Goal: Task Accomplishment & Management: Manage account settings

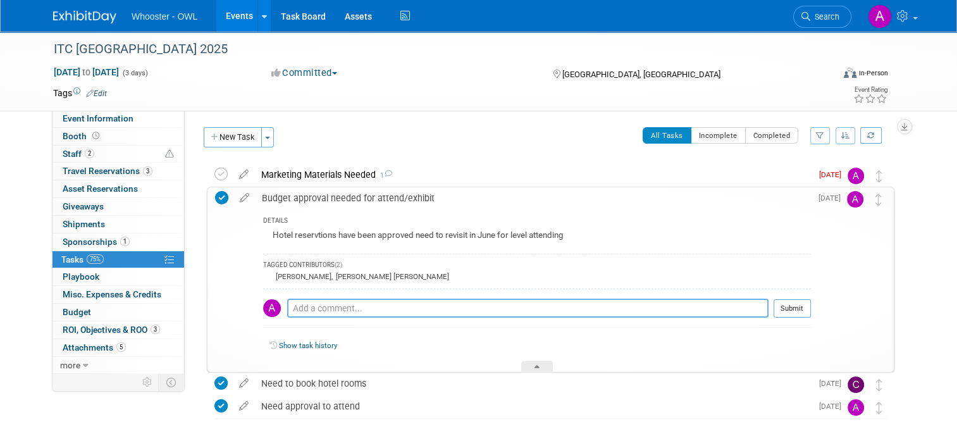
click at [366, 306] on textarea at bounding box center [527, 307] width 481 height 19
type textarea "approved"
click at [811, 303] on button "Submit" at bounding box center [791, 307] width 37 height 19
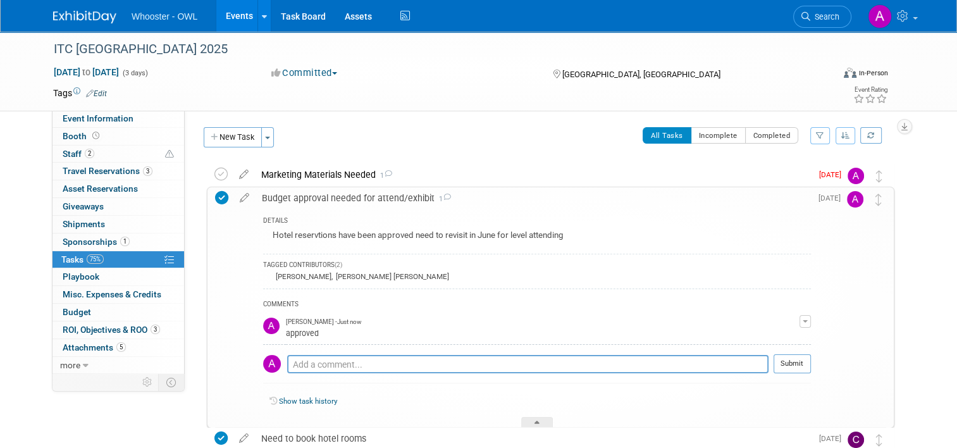
click at [204, 93] on td at bounding box center [426, 93] width 639 height 13
click at [407, 175] on div "Marketing Materials Needed 1" at bounding box center [533, 174] width 556 height 21
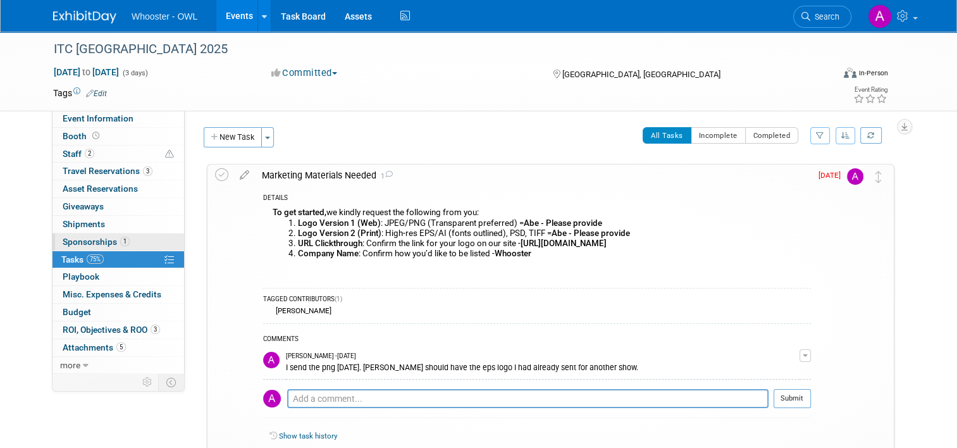
click at [78, 238] on span "Sponsorships 1" at bounding box center [96, 241] width 67 height 10
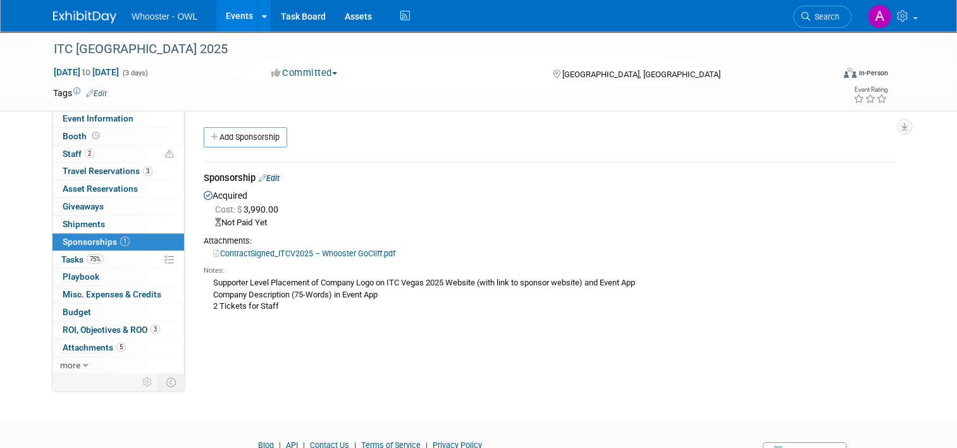
click at [233, 281] on div "Supporter Level Placement of Company Logo on ITC Vegas 2025 Website (with link …" at bounding box center [549, 294] width 690 height 37
click at [61, 257] on span "Tasks 75%" at bounding box center [82, 259] width 42 height 10
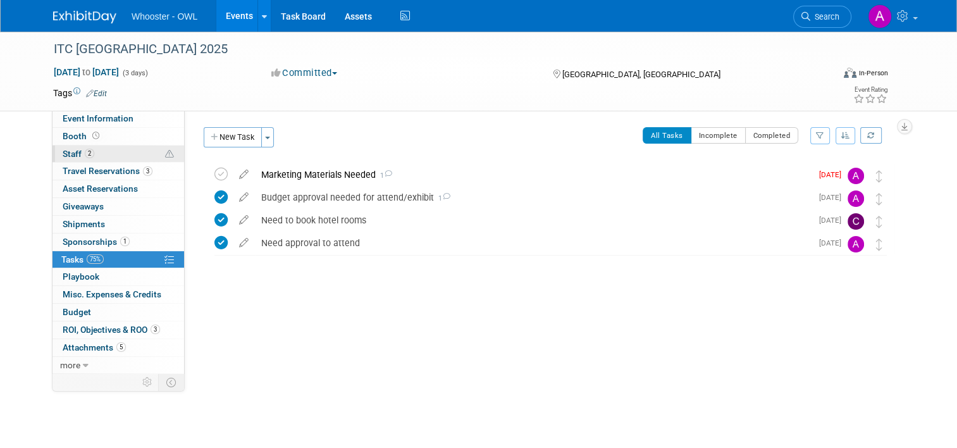
click at [66, 147] on link "2 Staff 2" at bounding box center [118, 153] width 132 height 17
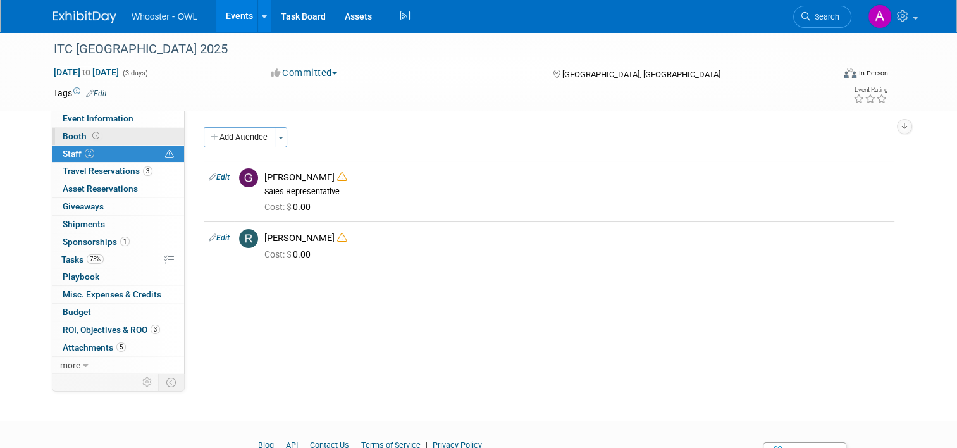
click at [80, 134] on span "Booth" at bounding box center [82, 136] width 39 height 10
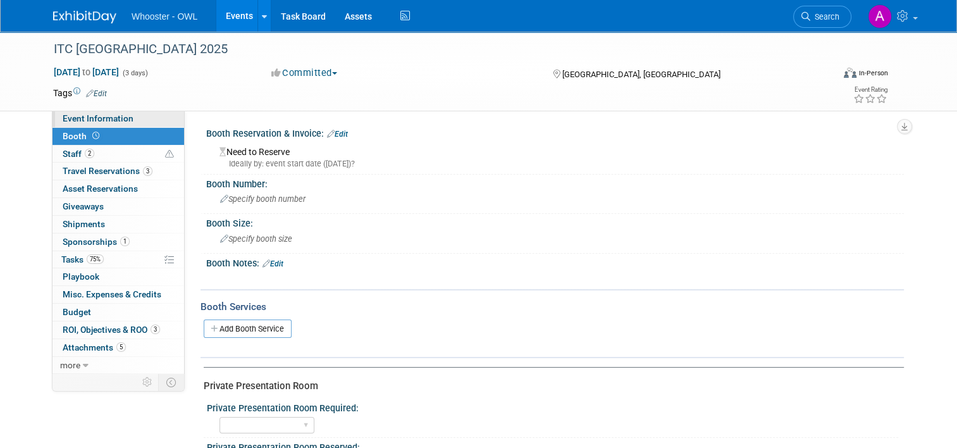
click at [104, 126] on link "Event Information" at bounding box center [118, 118] width 132 height 17
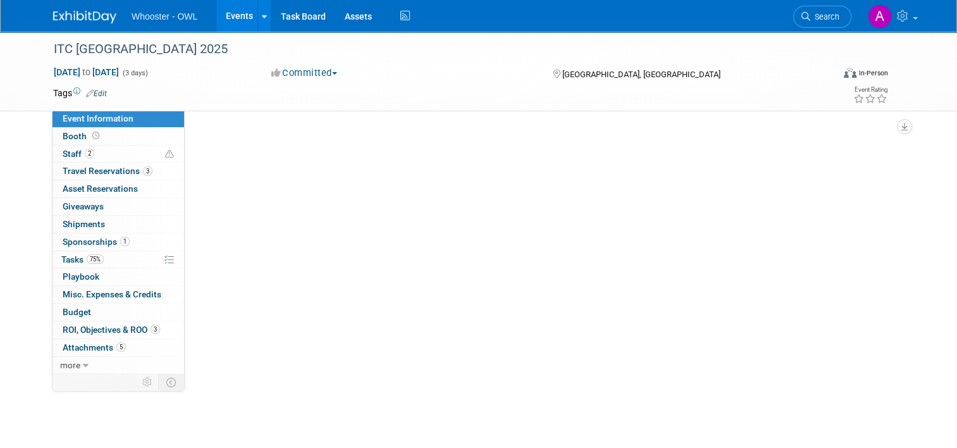
select select "Both"
select select "Insurance"
select select "Conference"
select select "No"
select select "[PERSON_NAME]"
